Goal: Information Seeking & Learning: Learn about a topic

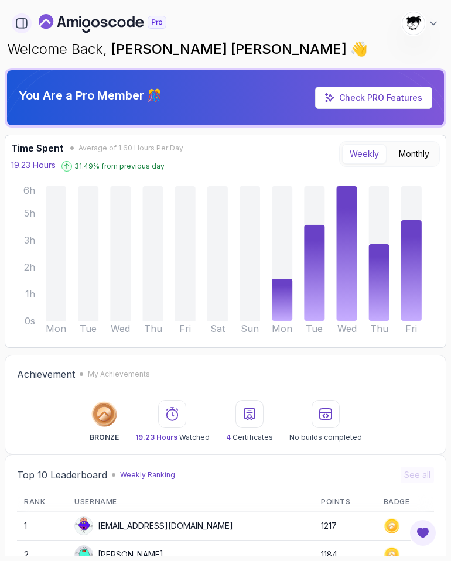
click at [29, 25] on button "button" at bounding box center [22, 23] width 20 height 20
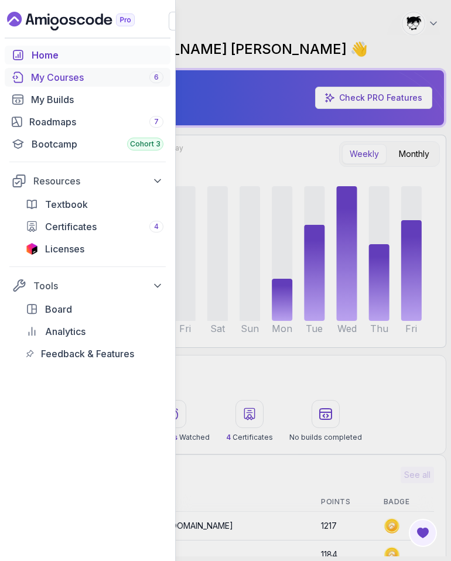
click at [52, 80] on div "My Courses 6" at bounding box center [97, 77] width 132 height 14
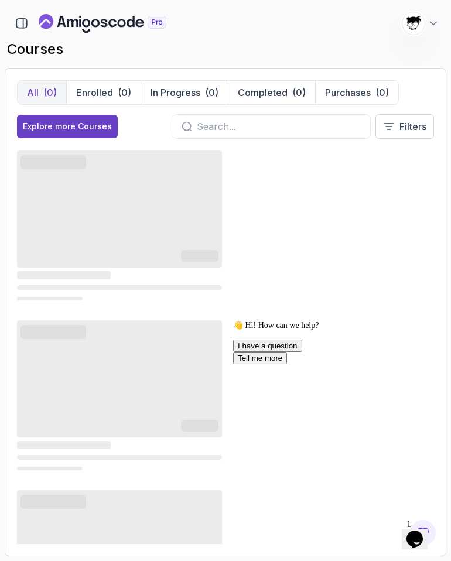
click at [406, 538] on div "Opens Chat This icon Opens the chat window." at bounding box center [414, 539] width 19 height 19
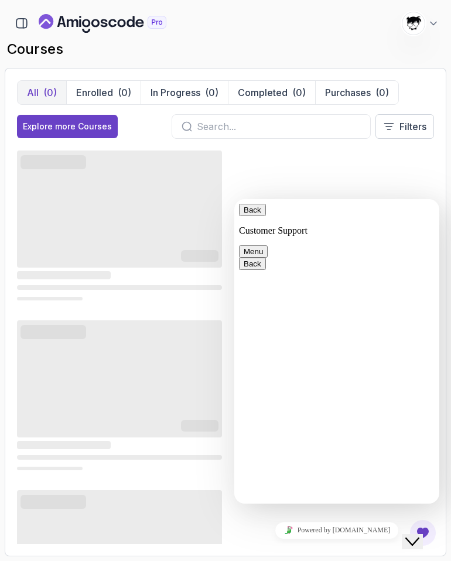
click at [406, 538] on div "Close Chat This icon closes the chat window." at bounding box center [412, 542] width 14 height 14
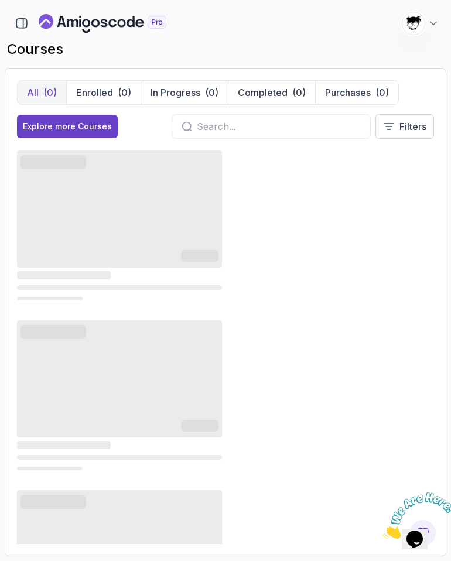
click at [383, 531] on icon "Close" at bounding box center [383, 536] width 0 height 10
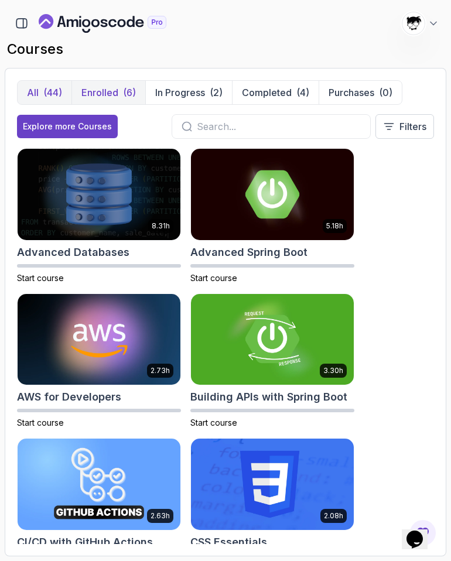
click at [119, 97] on button "Enrolled (6)" at bounding box center [108, 92] width 74 height 23
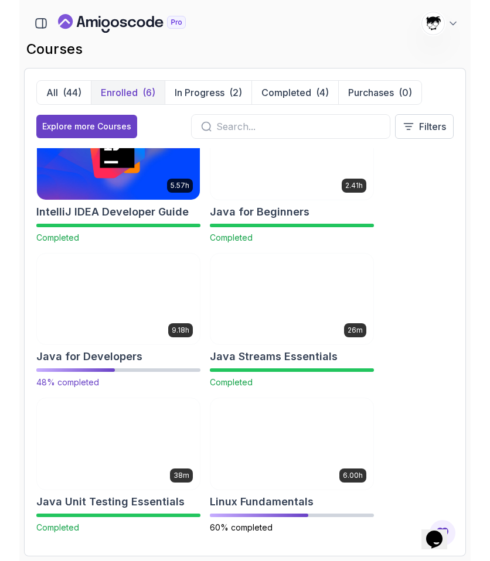
scroll to position [43, 0]
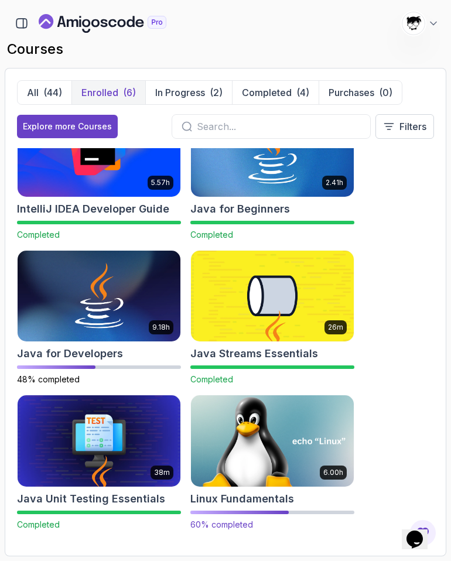
click at [237, 414] on img at bounding box center [272, 440] width 171 height 95
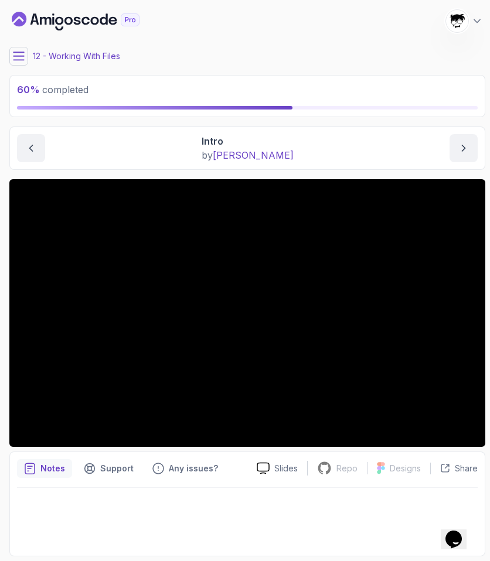
click at [19, 59] on icon at bounding box center [19, 56] width 12 height 12
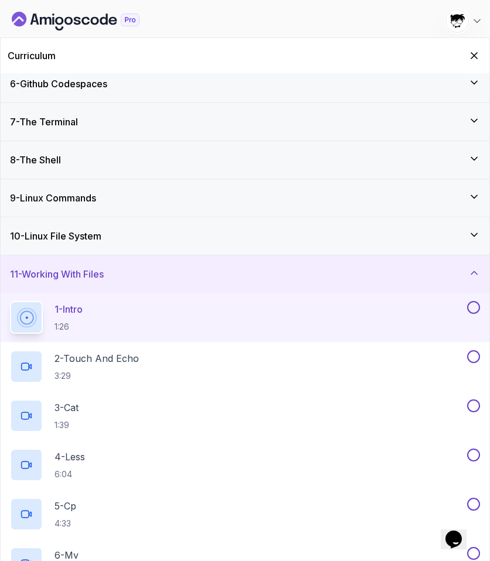
scroll to position [209, 0]
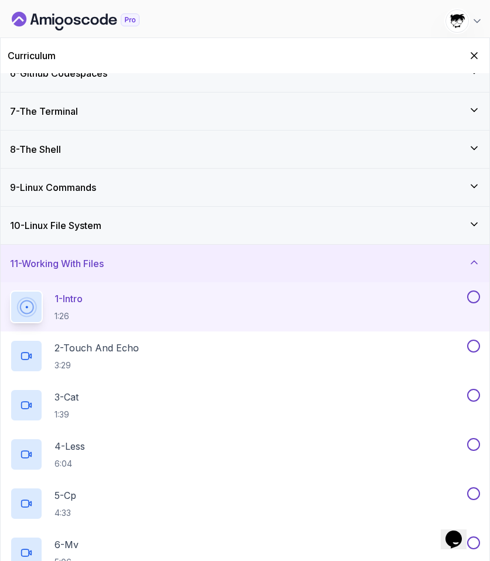
click at [61, 224] on h3 "10 - Linux File System" at bounding box center [55, 225] width 91 height 14
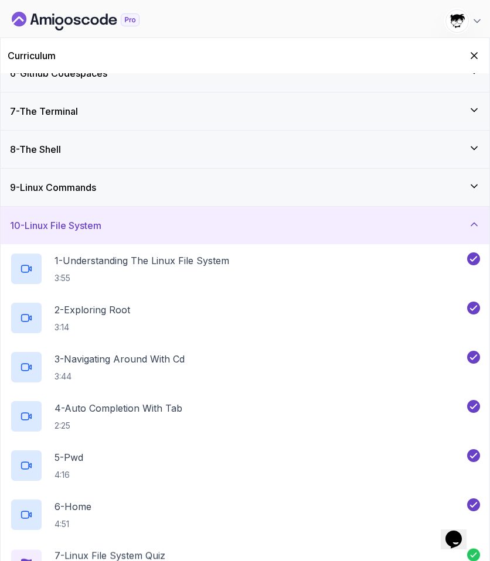
click at [61, 224] on h3 "10 - Linux File System" at bounding box center [55, 225] width 91 height 14
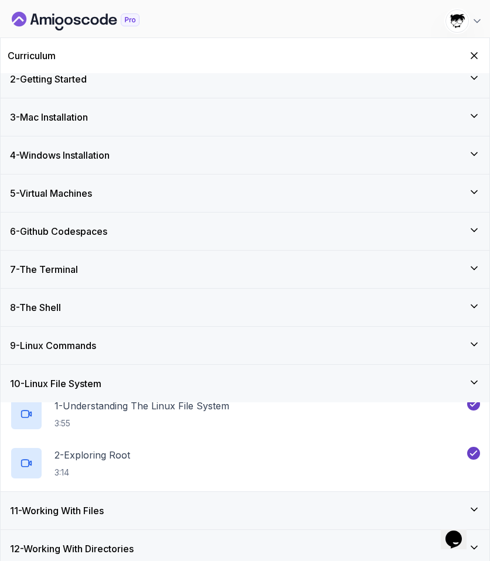
scroll to position [46, 0]
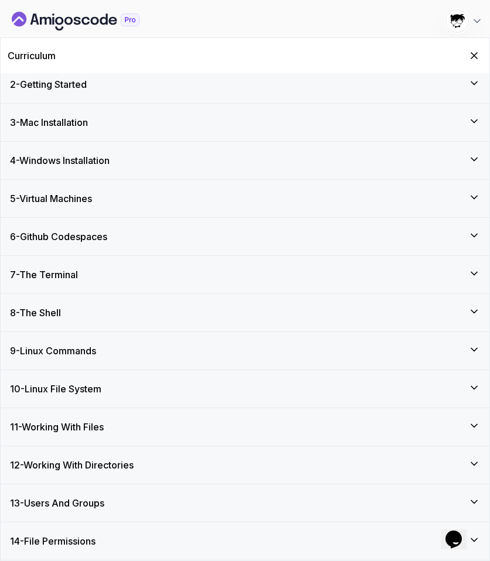
click at [63, 398] on div "10 - Linux File System" at bounding box center [245, 388] width 488 height 37
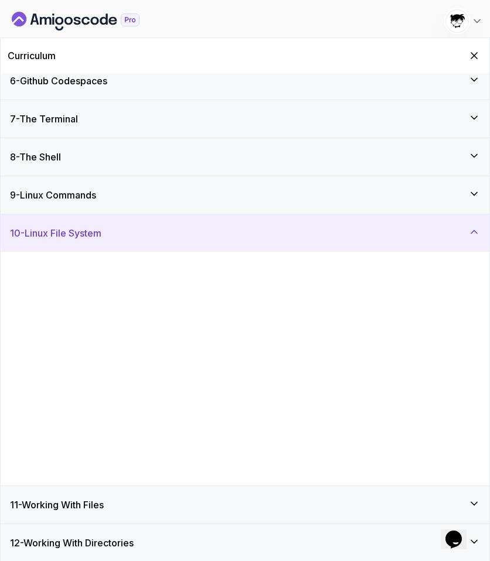
scroll to position [209, 0]
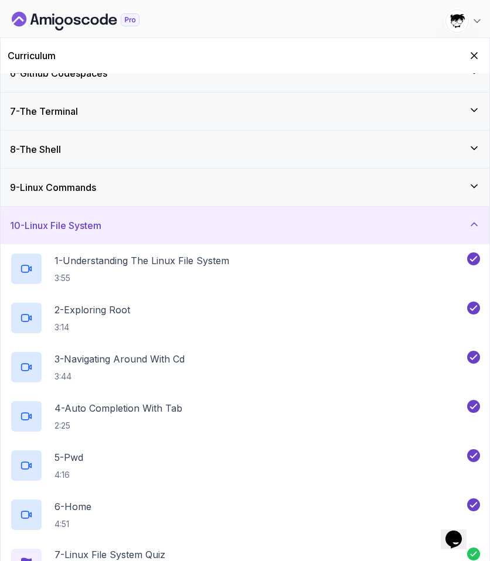
click at [42, 233] on div "10 - Linux File System" at bounding box center [245, 225] width 488 height 37
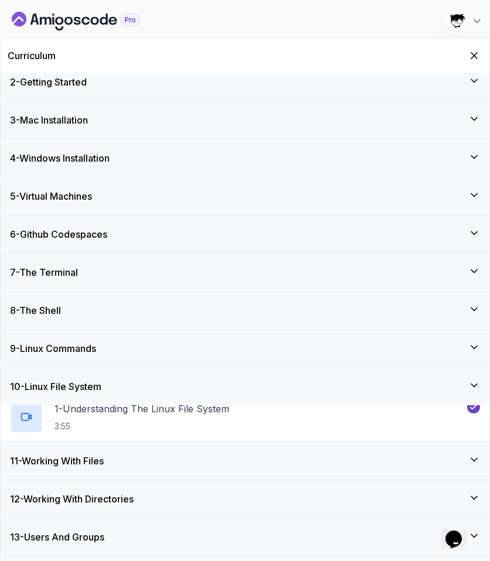
scroll to position [46, 0]
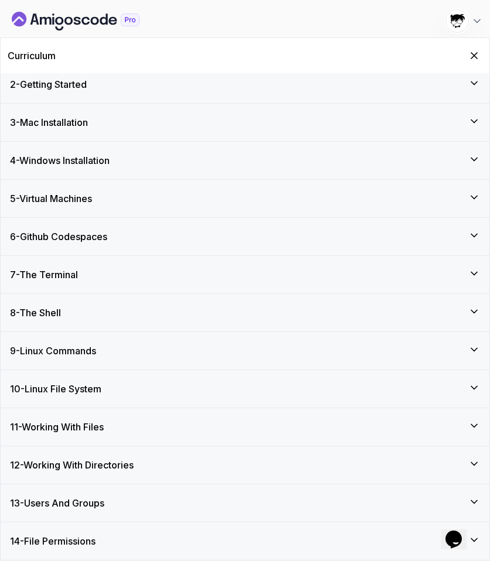
click at [57, 430] on h3 "11 - Working With Files" at bounding box center [57, 427] width 94 height 14
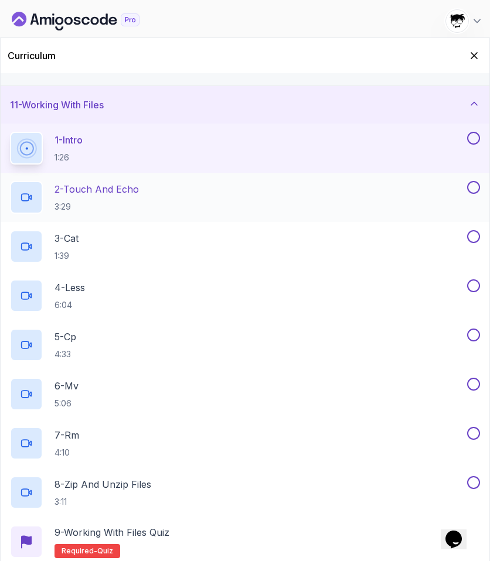
scroll to position [488, 0]
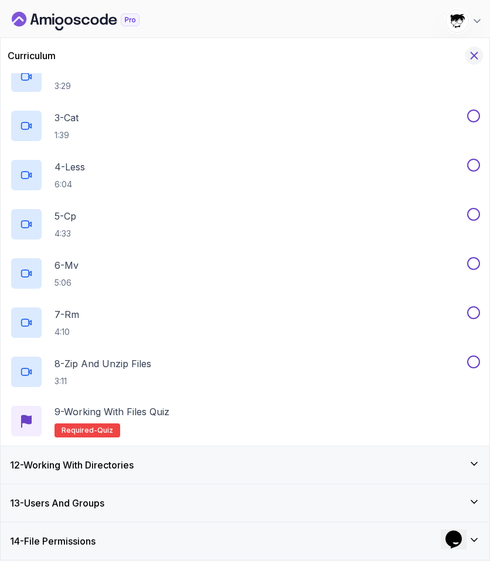
click at [450, 57] on icon "Hide Curriculum for mobile" at bounding box center [473, 55] width 13 height 13
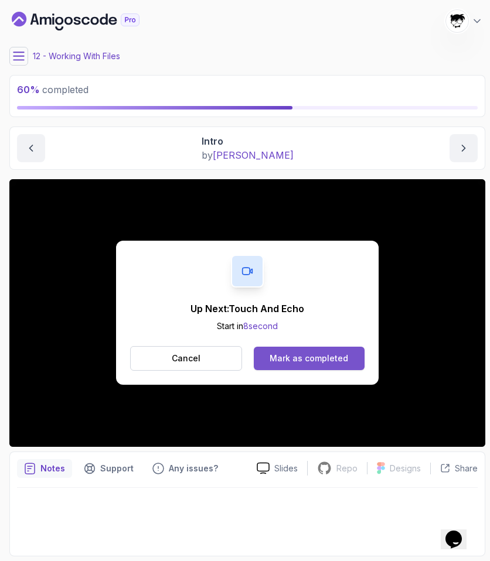
click at [270, 350] on button "Mark as completed" at bounding box center [309, 358] width 111 height 23
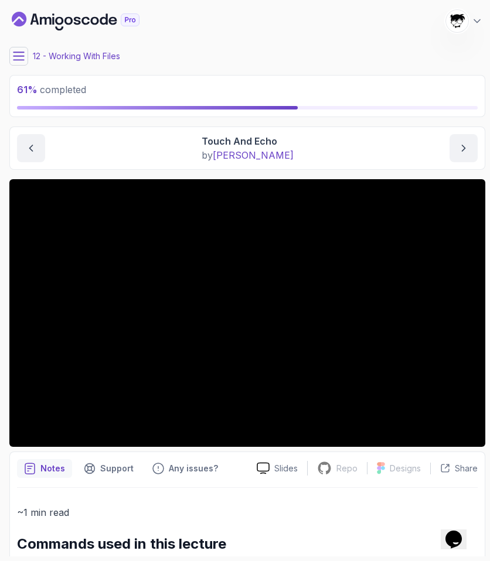
click at [183, 173] on main "My Courses Linux Fundamentals 372 Points [PERSON_NAME] [PERSON_NAME] Student 12…" at bounding box center [247, 281] width 476 height 552
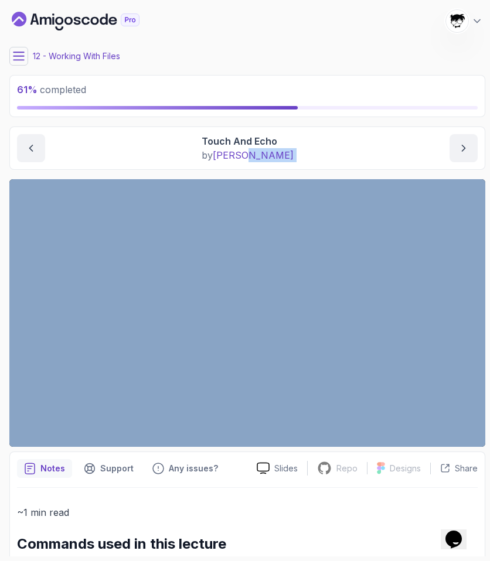
click at [183, 173] on main "My Courses Linux Fundamentals 372 Points [PERSON_NAME] [PERSON_NAME] Student 12…" at bounding box center [247, 281] width 476 height 552
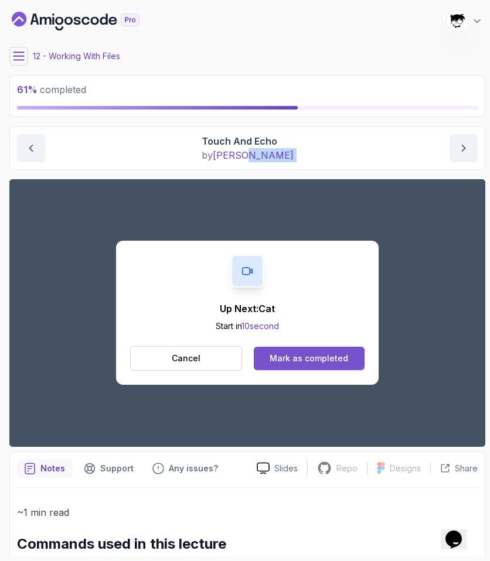
click at [286, 363] on div "Mark as completed" at bounding box center [308, 359] width 78 height 12
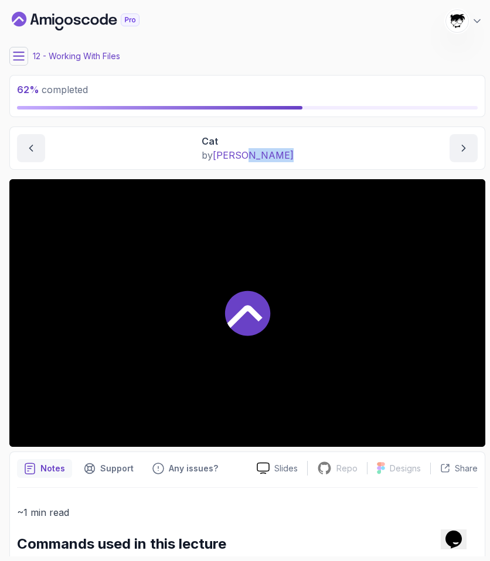
click at [23, 60] on icon at bounding box center [18, 56] width 11 height 8
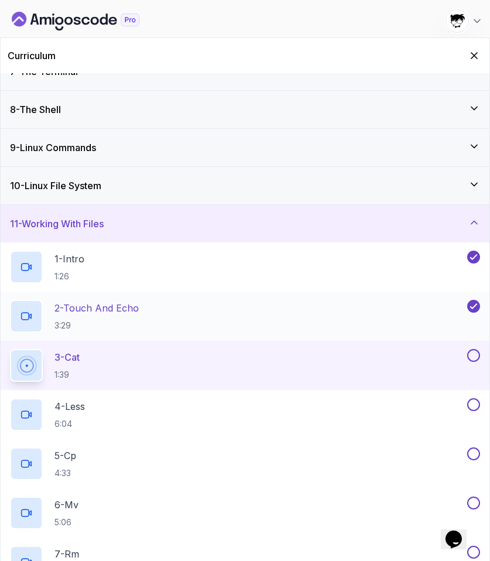
scroll to position [403, 0]
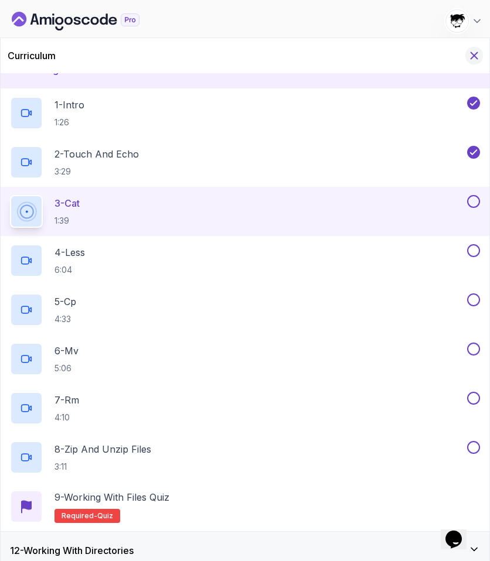
click at [450, 55] on icon "Hide Curriculum for mobile" at bounding box center [474, 56] width 6 height 6
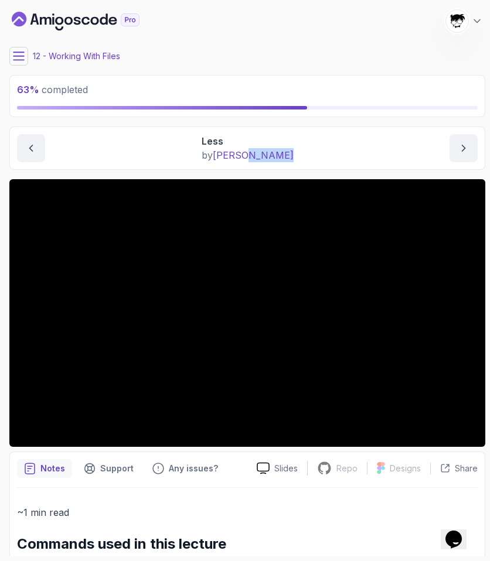
click at [16, 53] on icon at bounding box center [19, 56] width 12 height 12
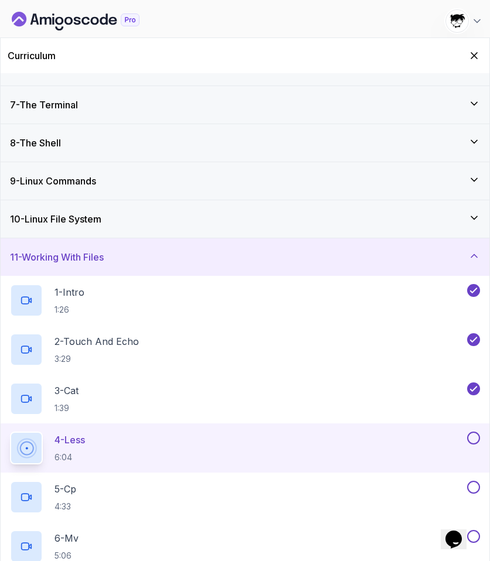
scroll to position [285, 0]
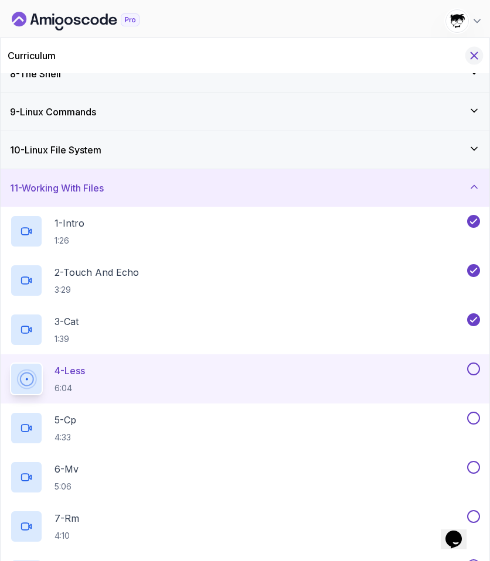
click at [450, 48] on button "Hide Curriculum for mobile" at bounding box center [474, 56] width 18 height 18
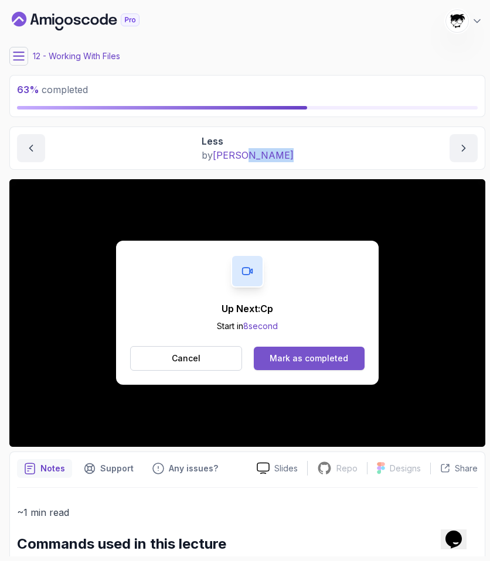
click at [296, 351] on button "Mark as completed" at bounding box center [309, 358] width 111 height 23
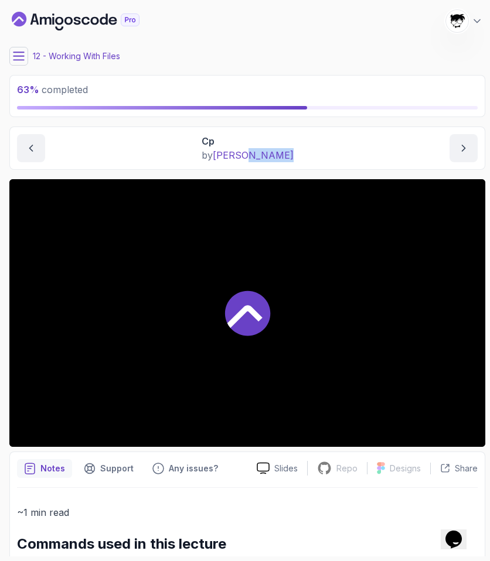
click at [25, 59] on button at bounding box center [18, 56] width 19 height 19
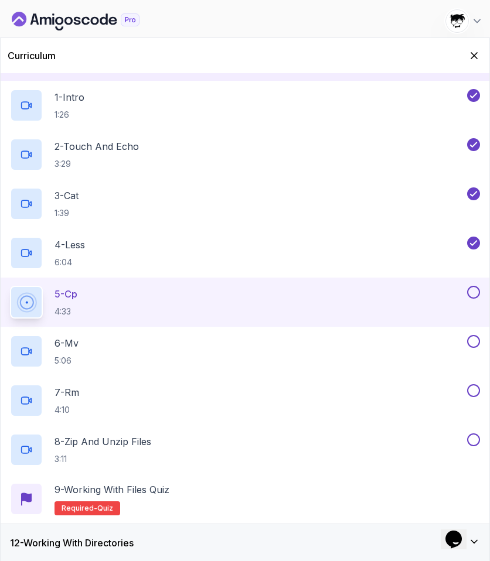
scroll to position [412, 0]
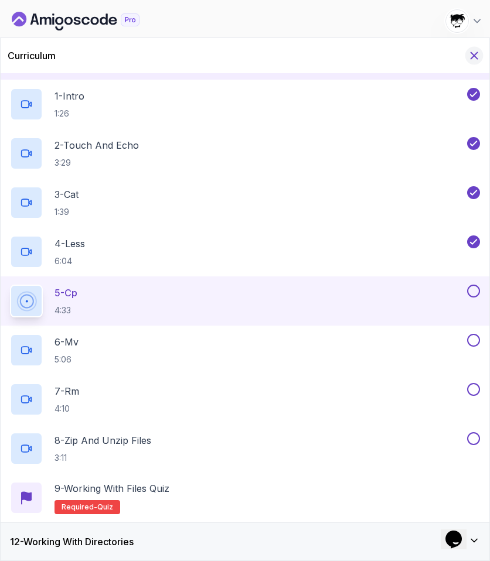
click at [450, 60] on icon "Hide Curriculum for mobile" at bounding box center [473, 55] width 13 height 13
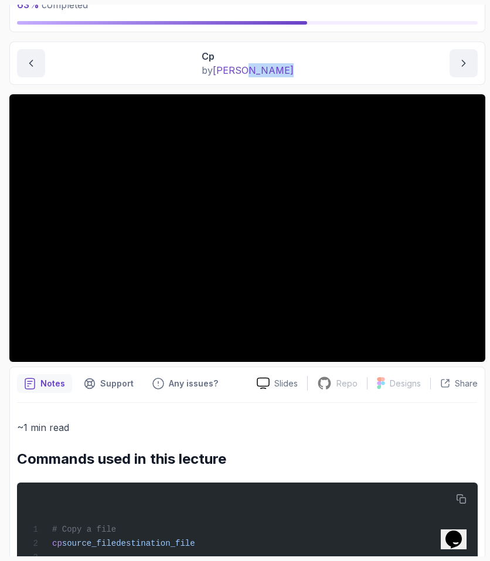
scroll to position [0, 0]
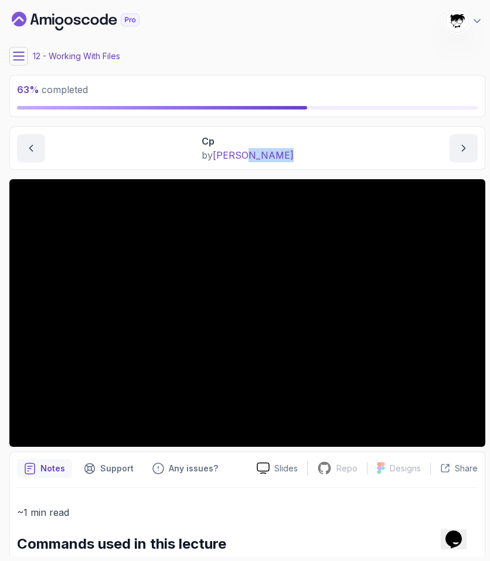
click at [19, 53] on icon at bounding box center [19, 56] width 12 height 12
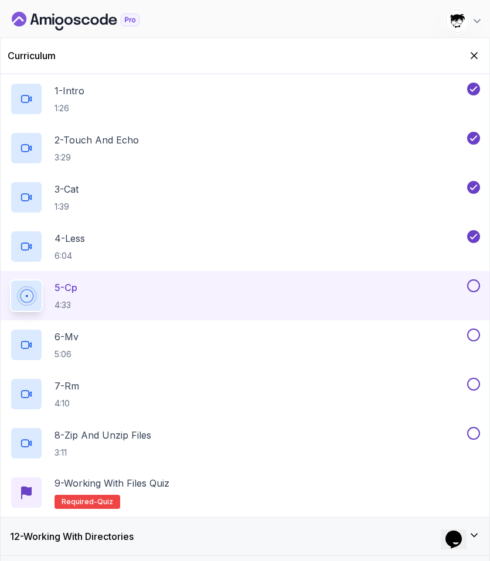
scroll to position [488, 0]
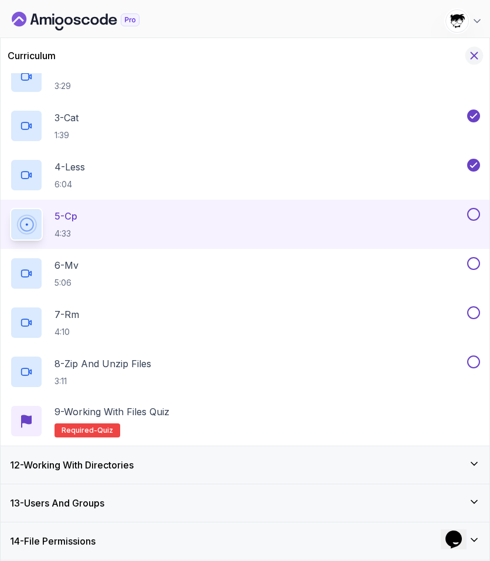
click at [450, 54] on icon "Hide Curriculum for mobile" at bounding box center [473, 55] width 13 height 13
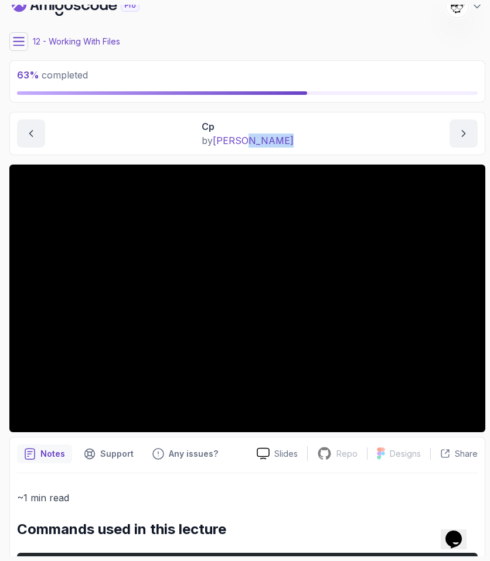
scroll to position [158, 0]
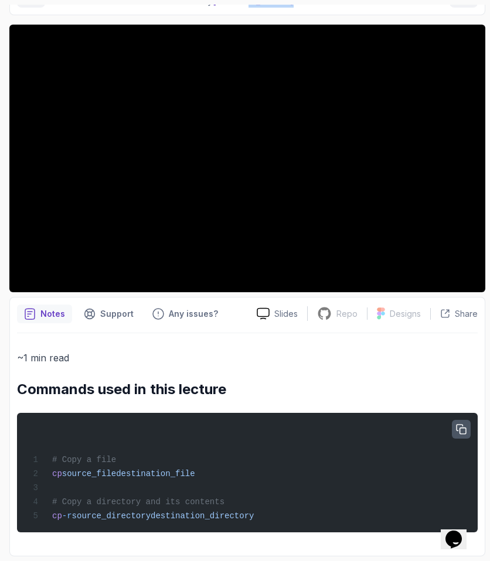
click at [450, 433] on button "button" at bounding box center [461, 429] width 19 height 19
click at [450, 430] on icon "button" at bounding box center [460, 429] width 9 height 9
click at [450, 434] on button "button" at bounding box center [461, 429] width 19 height 19
click at [450, 430] on icon "button" at bounding box center [461, 429] width 12 height 12
click at [450, 430] on icon "button" at bounding box center [461, 429] width 11 height 11
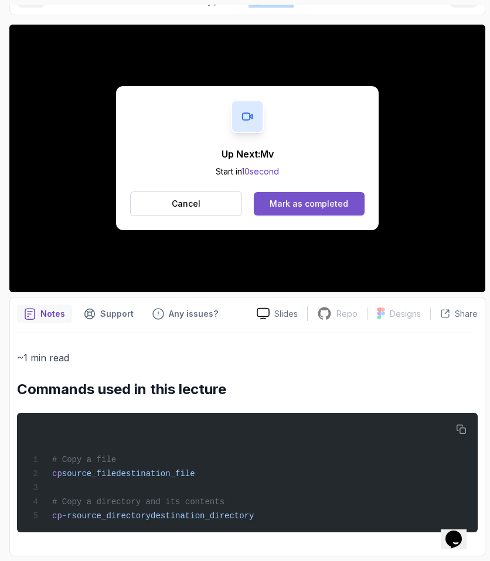
click at [311, 206] on div "Mark as completed" at bounding box center [308, 204] width 78 height 12
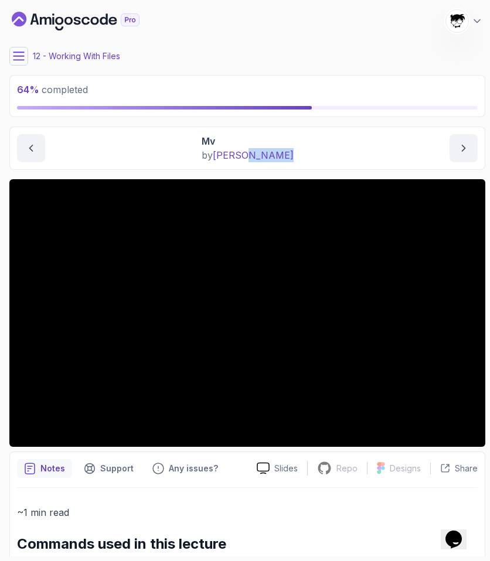
click at [17, 63] on button at bounding box center [18, 56] width 19 height 19
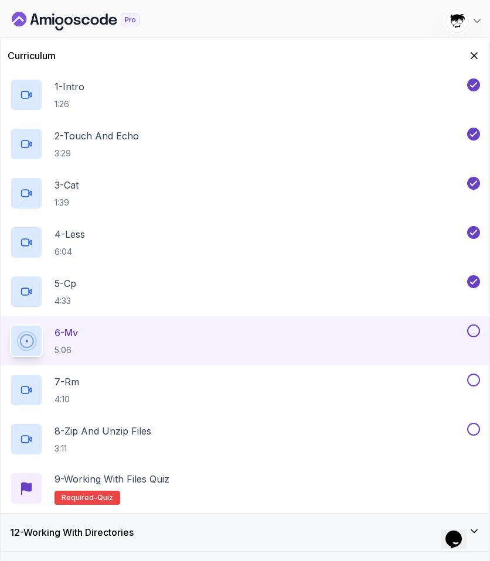
scroll to position [488, 0]
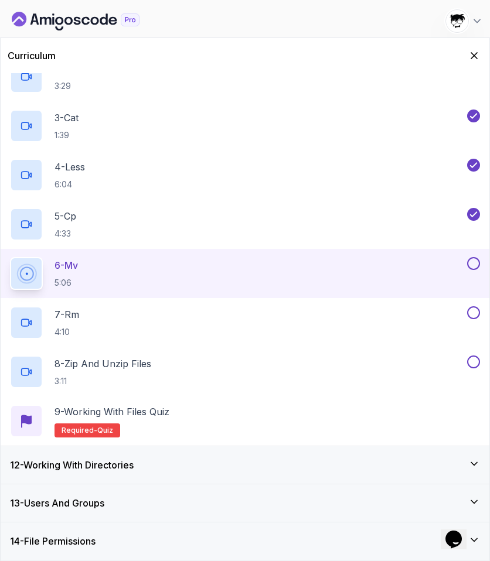
click at [217, 469] on div "12 - Working With Directories" at bounding box center [245, 465] width 470 height 14
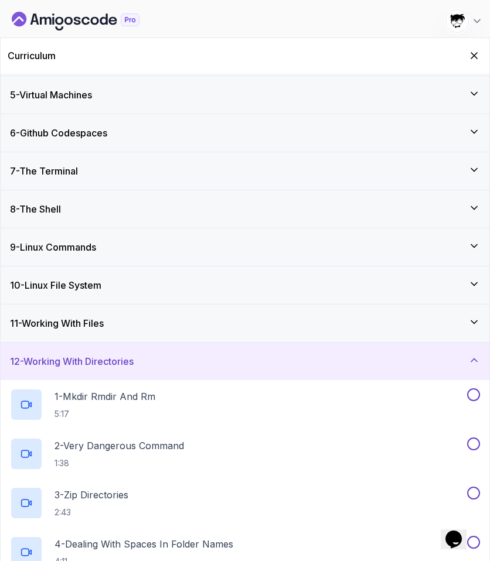
scroll to position [292, 0]
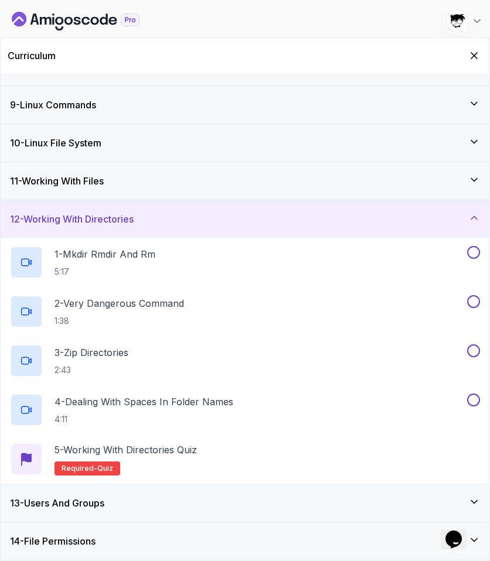
click at [201, 500] on div "13 - Users And Groups" at bounding box center [245, 503] width 470 height 14
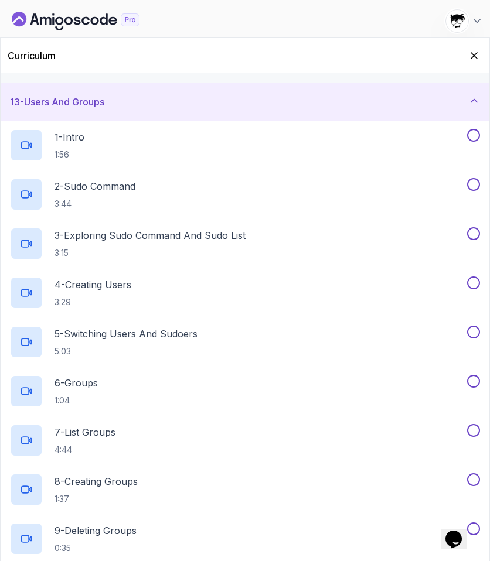
scroll to position [636, 0]
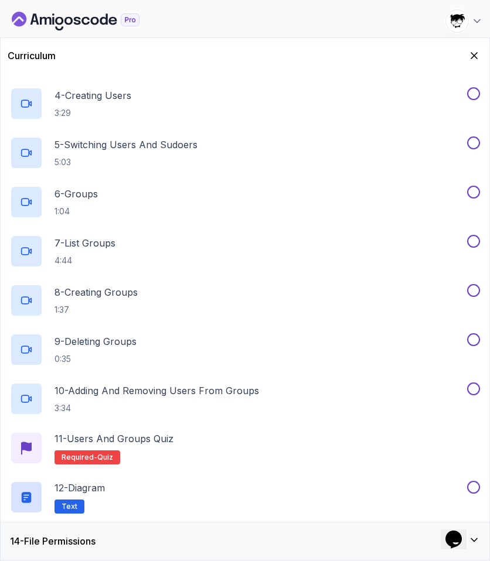
click at [110, 533] on div "14 - File Permissions" at bounding box center [245, 540] width 488 height 37
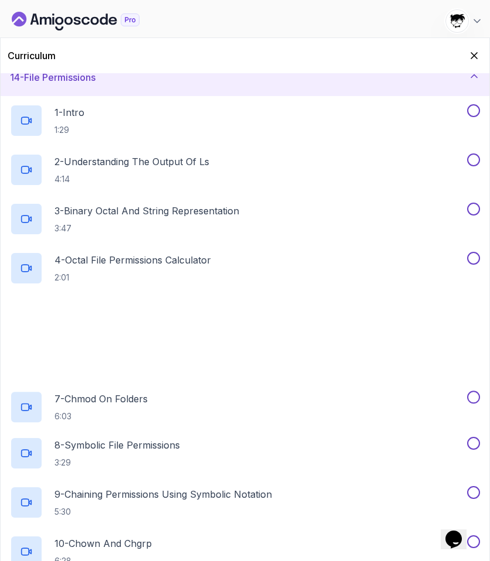
scroll to position [685, 0]
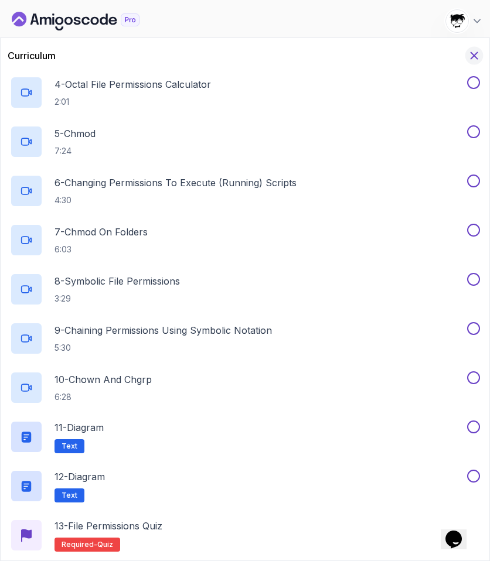
click at [450, 59] on icon "Hide Curriculum for mobile" at bounding box center [473, 55] width 13 height 13
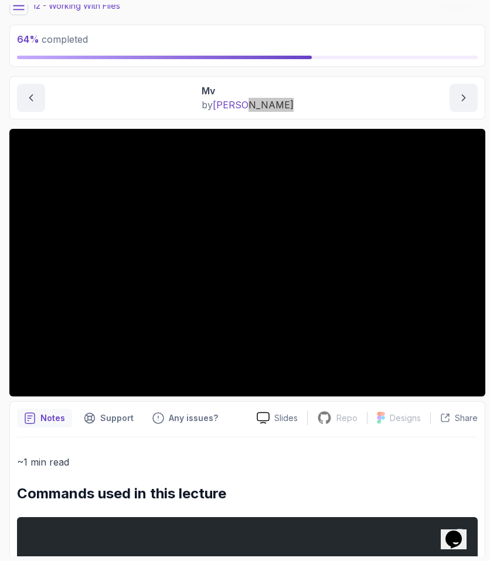
scroll to position [0, 0]
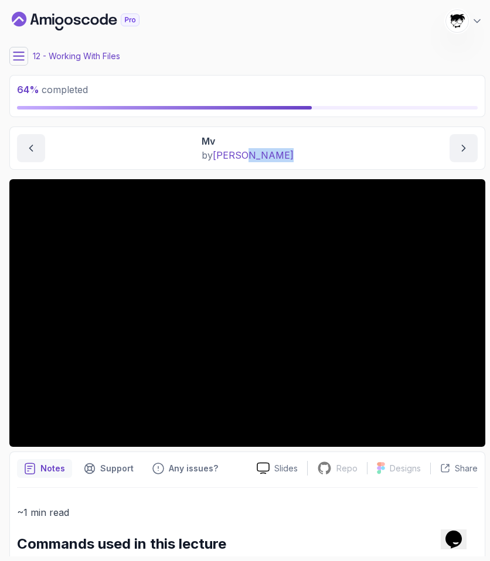
click at [13, 60] on icon at bounding box center [19, 56] width 12 height 12
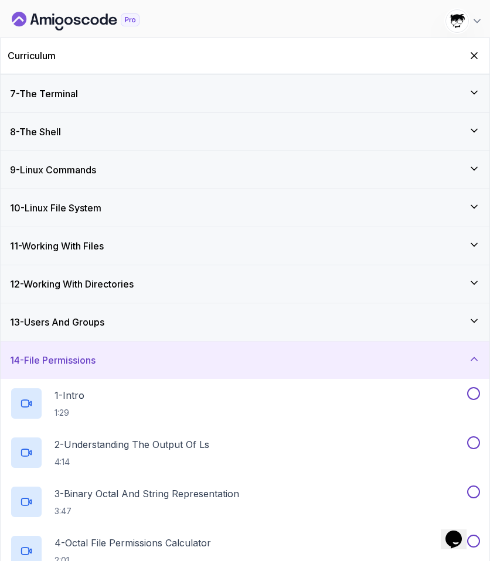
scroll to position [287, 0]
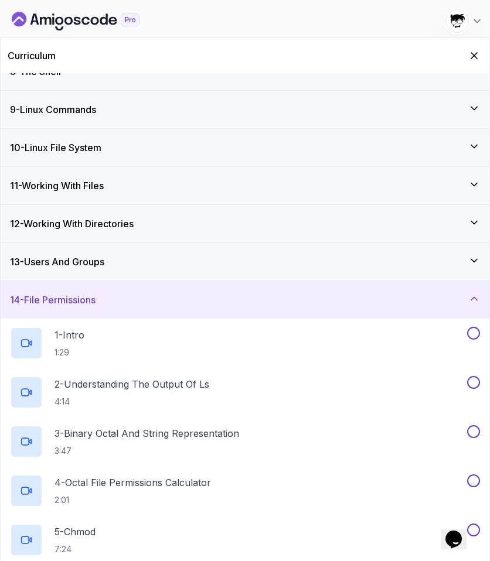
click at [75, 291] on div "14 - File Permissions" at bounding box center [245, 299] width 488 height 37
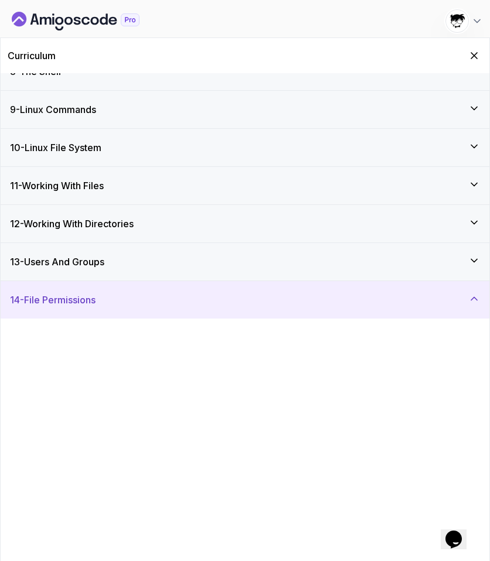
click at [75, 291] on div "14 - File Permissions" at bounding box center [245, 299] width 488 height 37
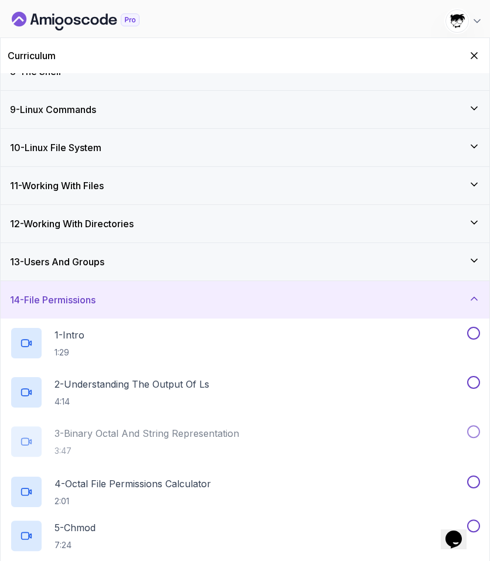
click at [75, 291] on div "14 - File Permissions" at bounding box center [245, 299] width 488 height 37
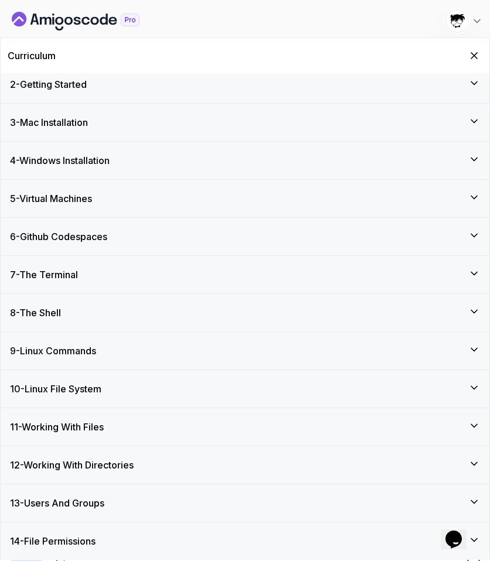
scroll to position [46, 0]
click at [450, 57] on icon "Hide Curriculum for mobile" at bounding box center [473, 55] width 13 height 13
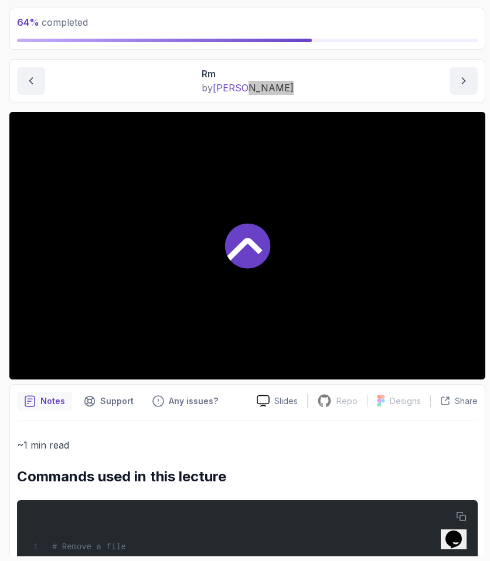
scroll to position [114, 0]
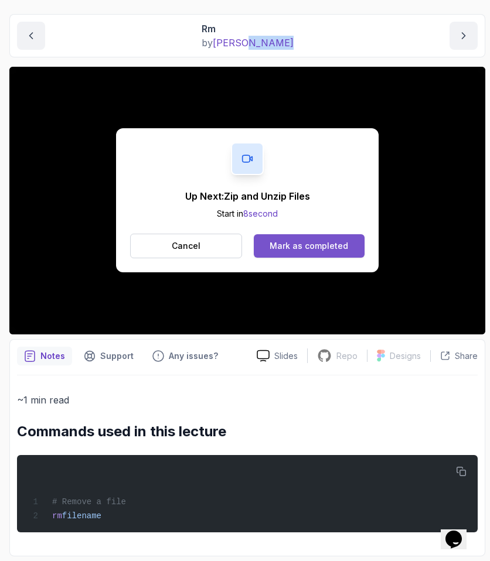
click at [277, 249] on div "Mark as completed" at bounding box center [308, 246] width 78 height 12
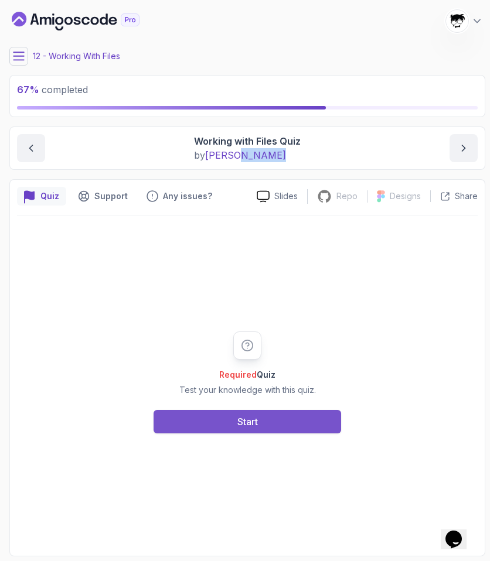
click at [180, 425] on button "Start" at bounding box center [246, 421] width 187 height 23
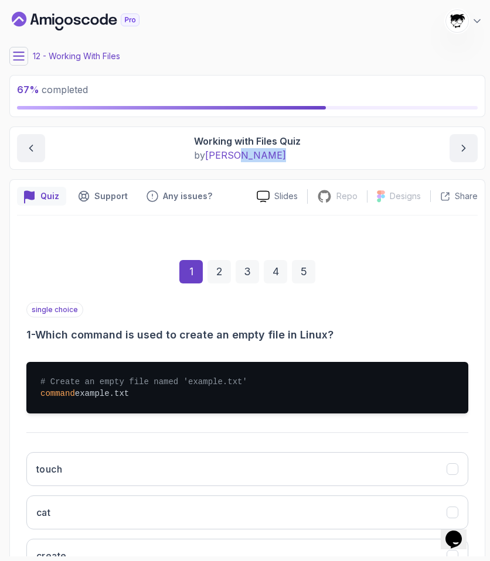
scroll to position [135, 0]
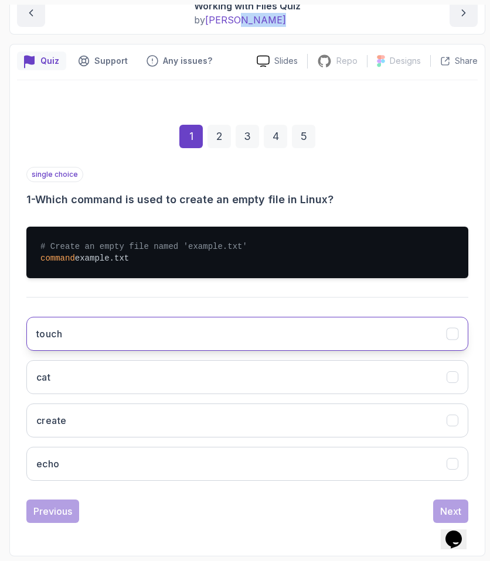
click at [39, 323] on button "touch" at bounding box center [247, 334] width 442 height 34
click at [433, 506] on button "Next" at bounding box center [450, 511] width 35 height 23
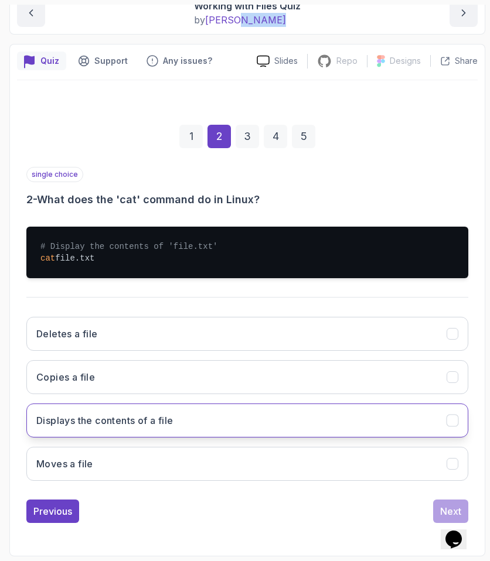
click at [90, 429] on button "Displays the contents of a file" at bounding box center [247, 421] width 442 height 34
click at [445, 505] on div "Next" at bounding box center [450, 511] width 21 height 14
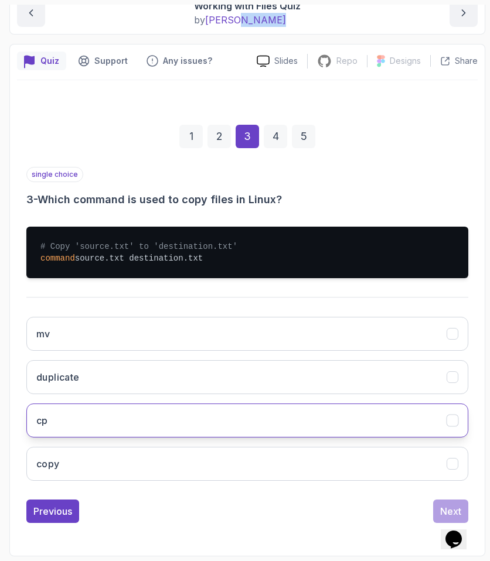
click at [60, 414] on button "cp" at bounding box center [247, 421] width 442 height 34
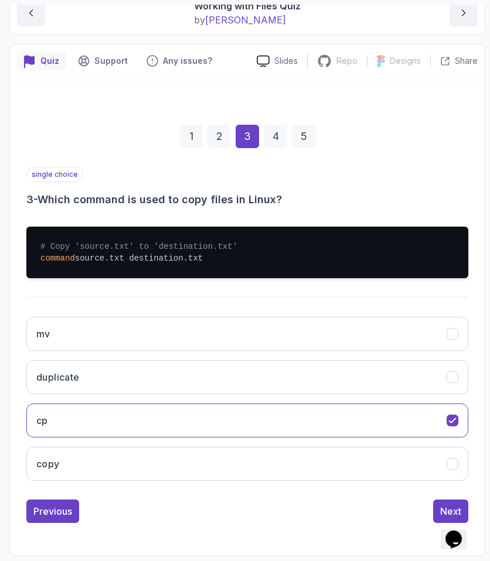
click at [431, 509] on div "Previous Next" at bounding box center [247, 511] width 442 height 23
click at [442, 507] on div "Next" at bounding box center [450, 511] width 21 height 14
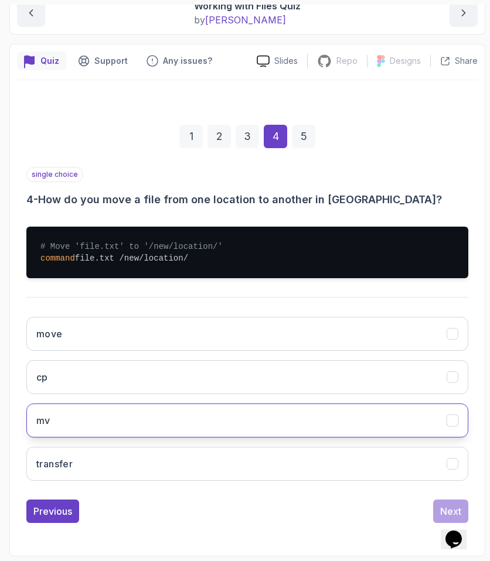
click at [76, 427] on button "mv" at bounding box center [247, 421] width 442 height 34
click at [437, 508] on button "Next" at bounding box center [450, 511] width 35 height 23
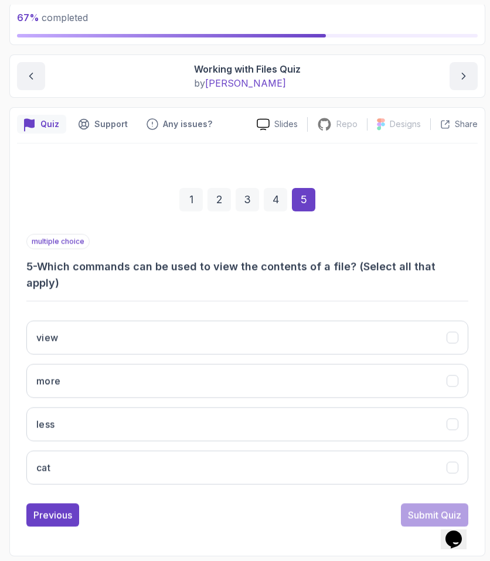
scroll to position [56, 0]
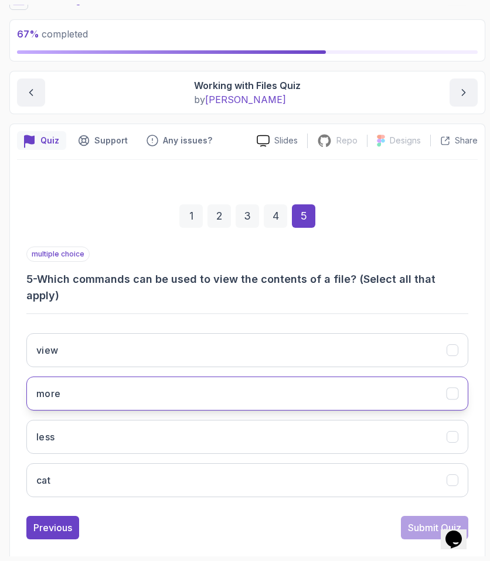
click at [130, 377] on button "more" at bounding box center [247, 394] width 442 height 34
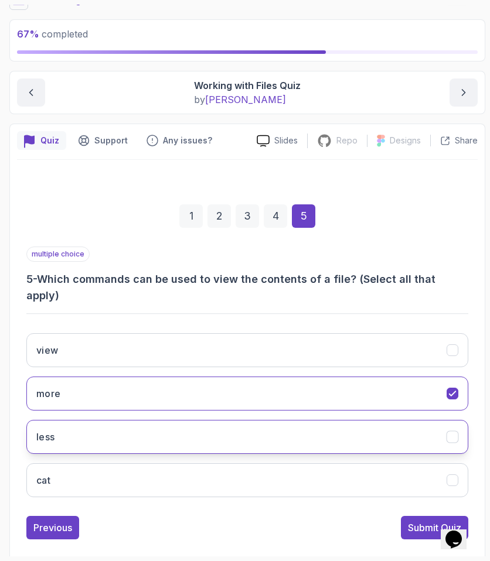
click at [106, 428] on button "less" at bounding box center [247, 437] width 442 height 34
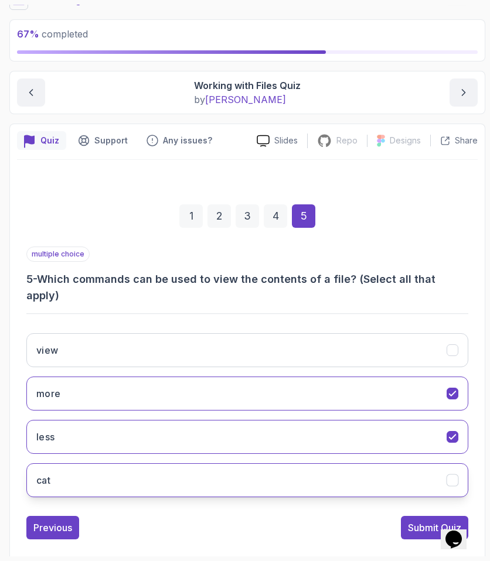
click at [103, 463] on button "cat" at bounding box center [247, 480] width 442 height 34
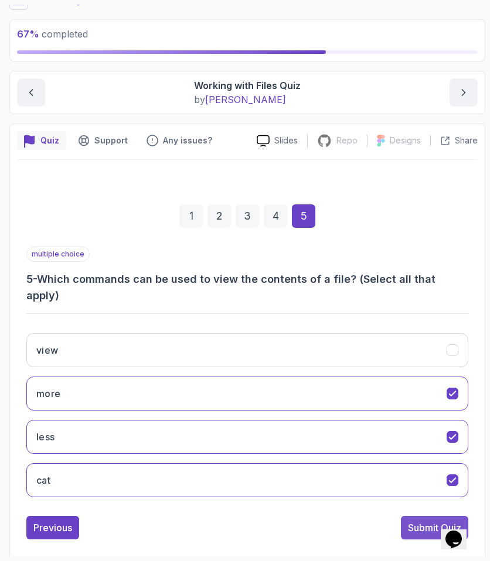
click at [419, 521] on div "Submit Quiz" at bounding box center [434, 528] width 53 height 14
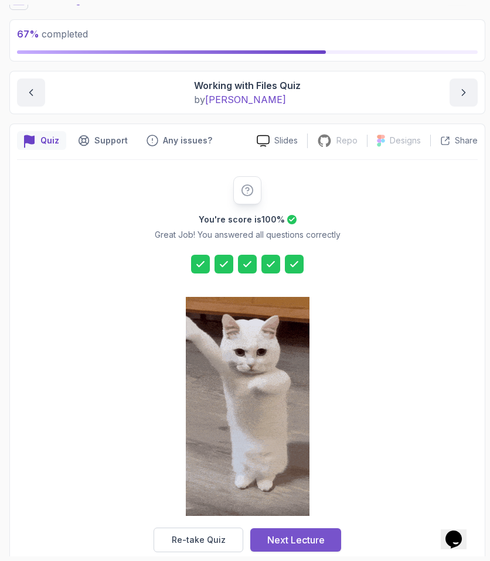
click at [299, 542] on div "Next Lecture" at bounding box center [295, 540] width 57 height 14
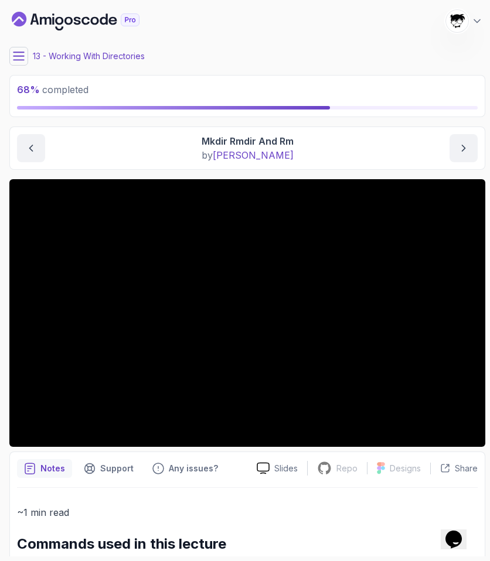
click at [20, 52] on icon at bounding box center [19, 56] width 12 height 12
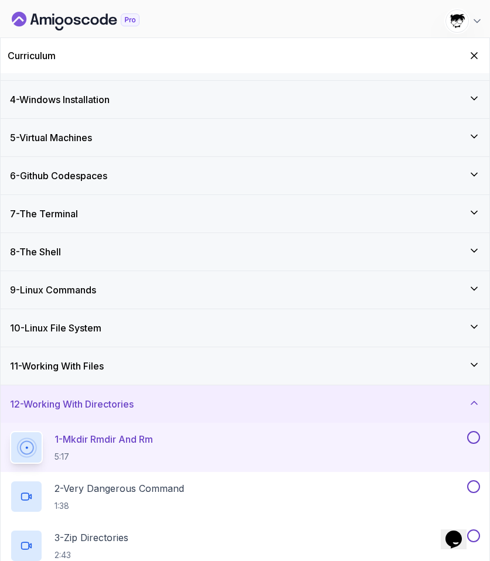
scroll to position [292, 0]
